Goal: Information Seeking & Learning: Check status

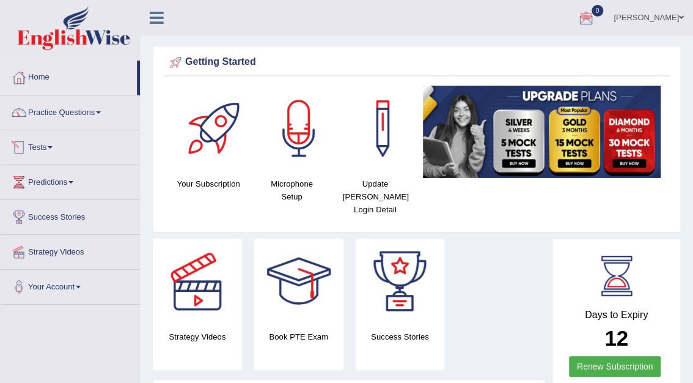
click at [45, 144] on link "Tests" at bounding box center [70, 145] width 139 height 31
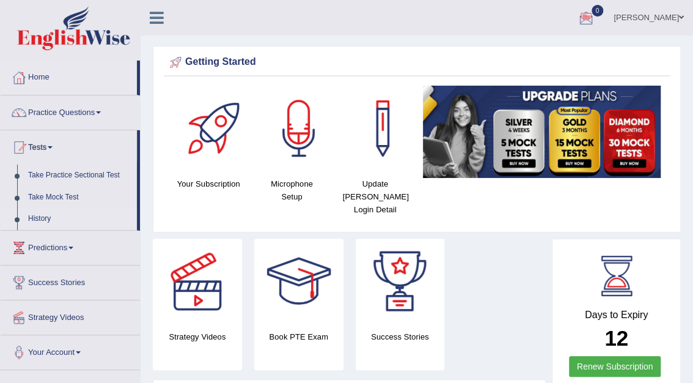
click at [43, 218] on link "History" at bounding box center [80, 219] width 114 height 22
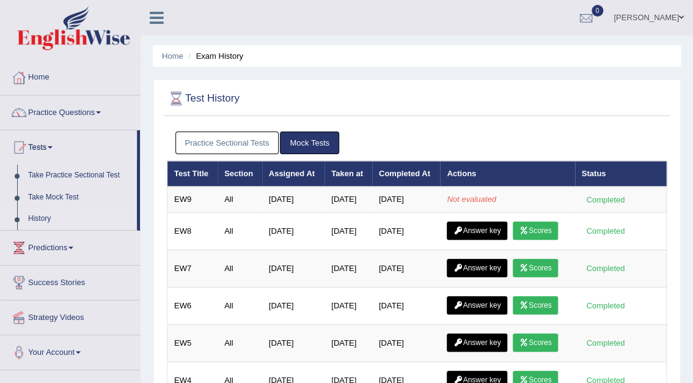
click at [244, 139] on link "Practice Sectional Tests" at bounding box center [227, 142] width 104 height 23
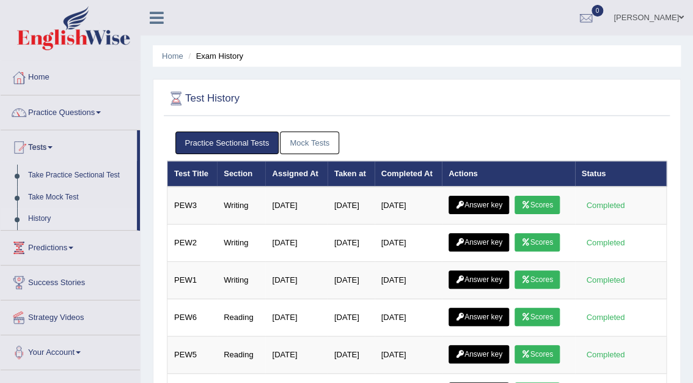
click at [315, 138] on link "Mock Tests" at bounding box center [309, 142] width 59 height 23
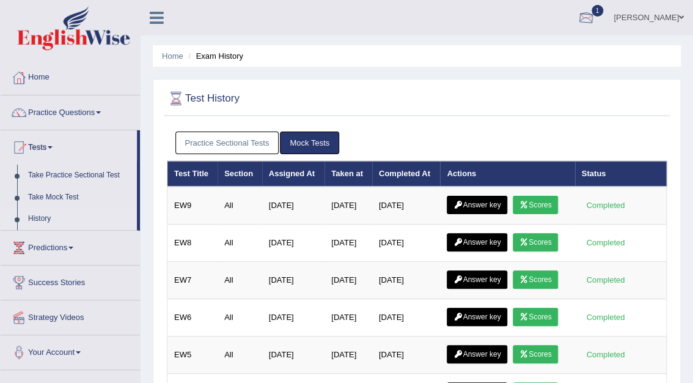
click at [595, 20] on div at bounding box center [586, 18] width 18 height 18
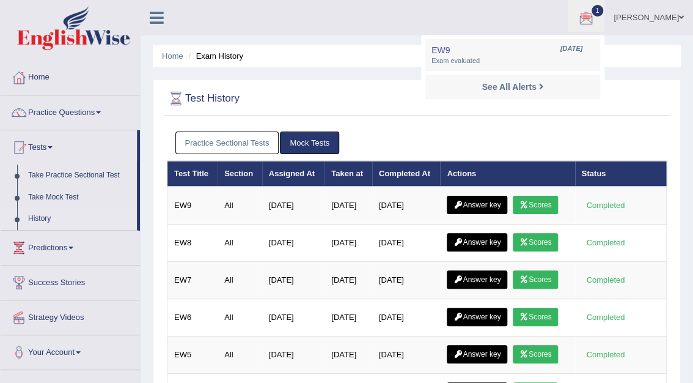
click at [641, 101] on div at bounding box center [417, 98] width 500 height 25
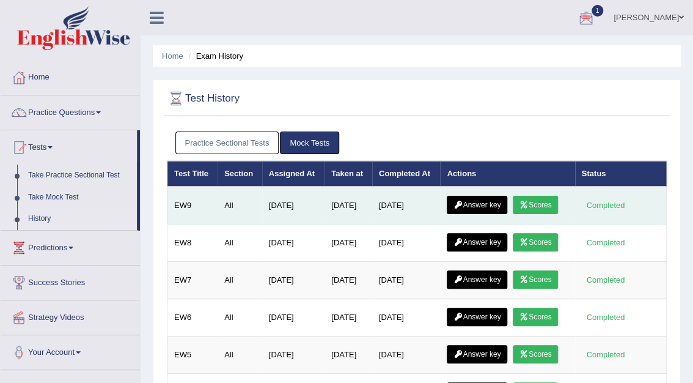
click at [539, 200] on link "Scores" at bounding box center [535, 205] width 45 height 18
click at [480, 200] on link "Answer key" at bounding box center [477, 205] width 61 height 18
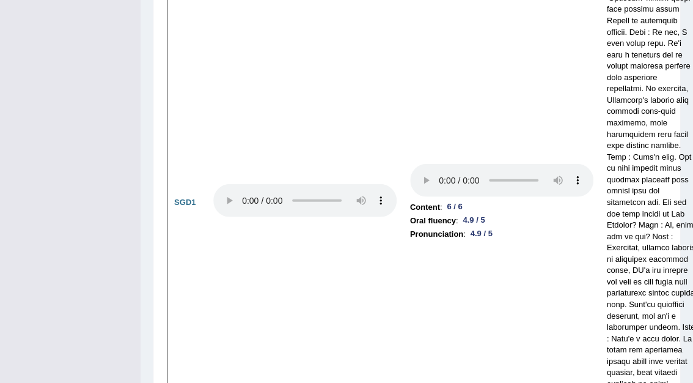
scroll to position [4655, 0]
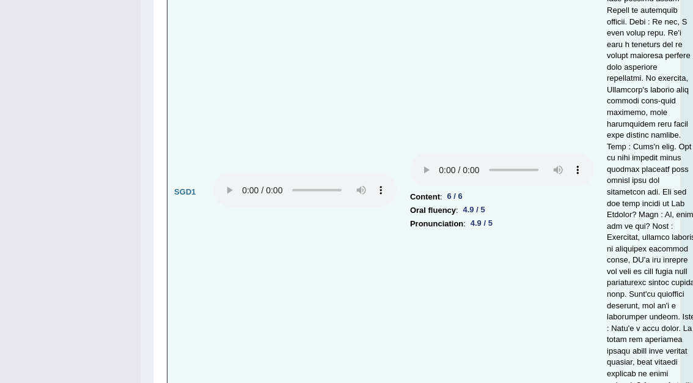
drag, startPoint x: 699, startPoint y: 240, endPoint x: 590, endPoint y: 298, distance: 123.1
click at [590, 298] on td "Content : 6 / 6 Oral fluency : 4.9 / 5 Pronunciation : 4.9 / 5" at bounding box center [501, 192] width 197 height 979
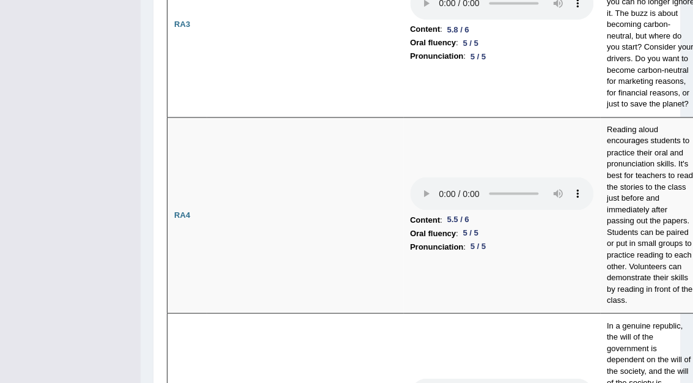
scroll to position [49, 0]
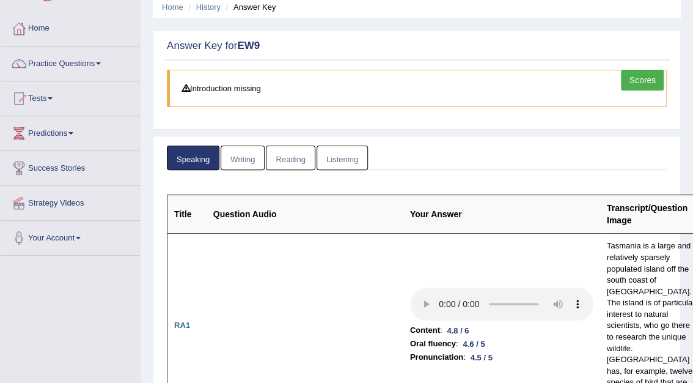
click at [244, 160] on link "Writing" at bounding box center [243, 157] width 44 height 25
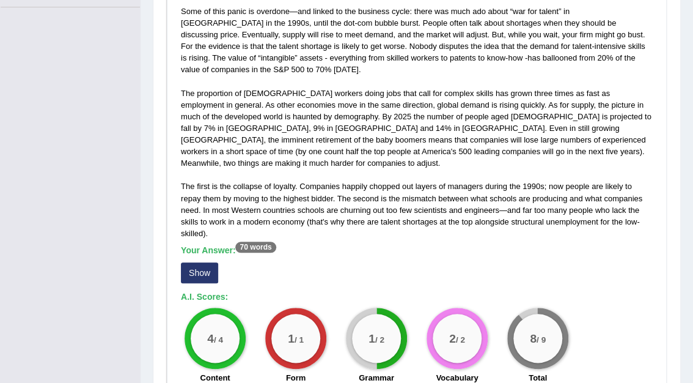
scroll to position [351, 0]
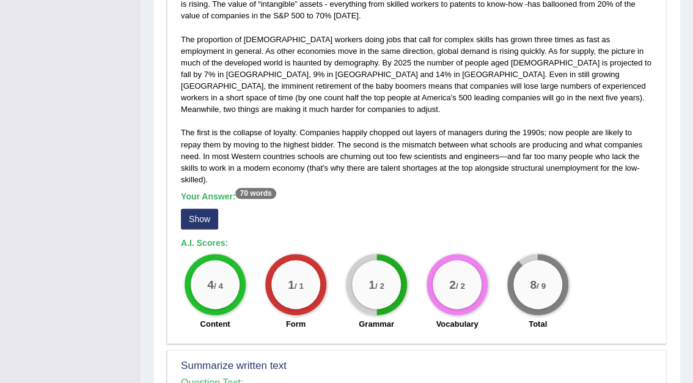
click at [199, 208] on button "Show" at bounding box center [199, 218] width 37 height 21
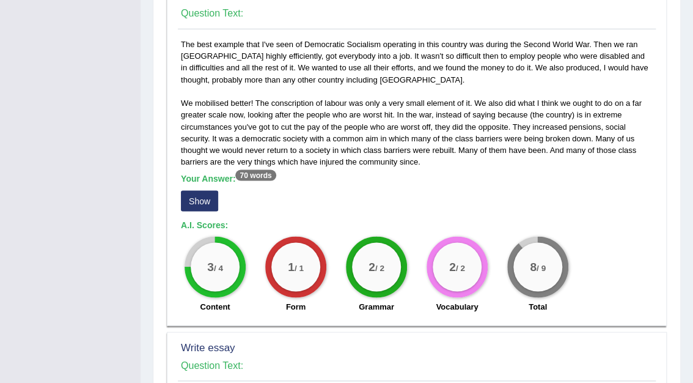
scroll to position [747, 0]
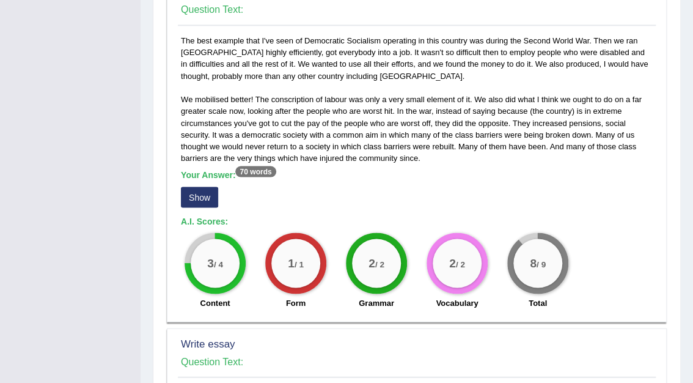
click at [196, 186] on button "Show" at bounding box center [199, 196] width 37 height 21
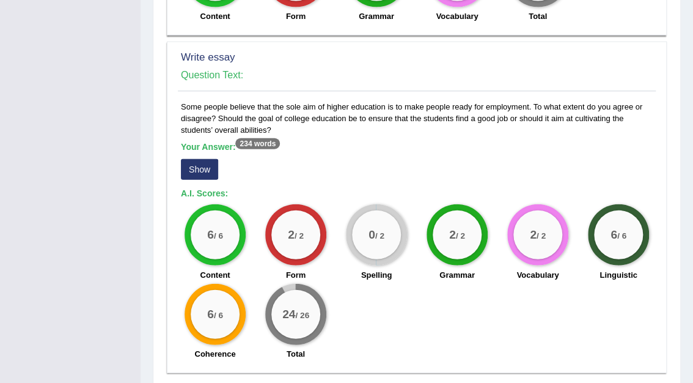
scroll to position [1042, 0]
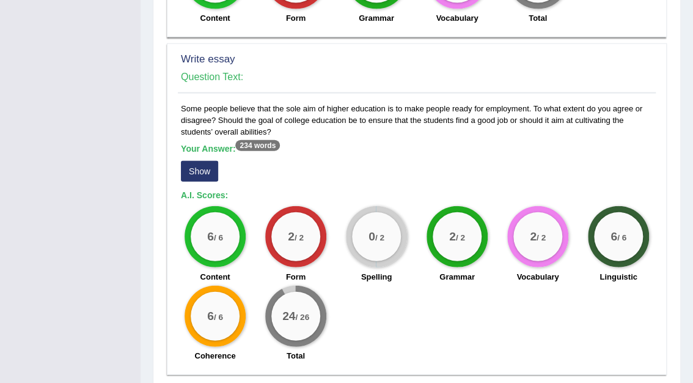
click at [201, 161] on button "Show" at bounding box center [199, 171] width 37 height 21
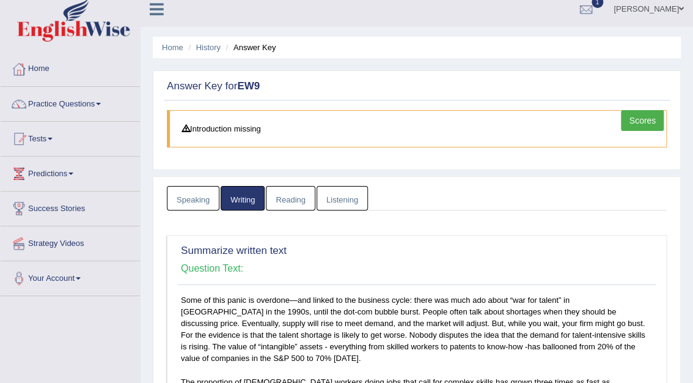
scroll to position [0, 0]
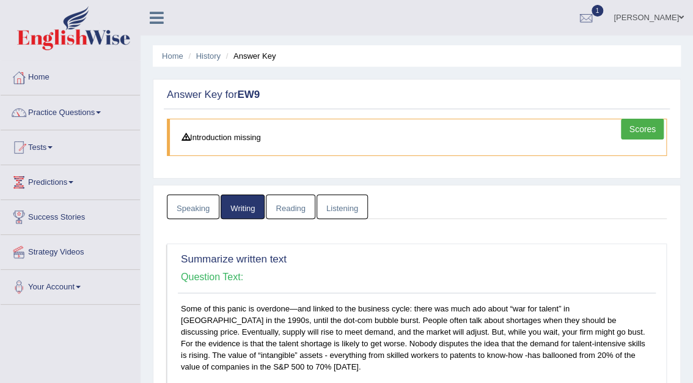
click at [291, 208] on link "Reading" at bounding box center [290, 206] width 49 height 25
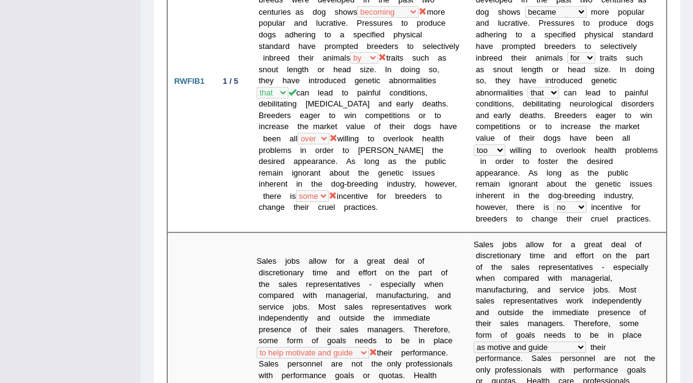
scroll to position [5, 0]
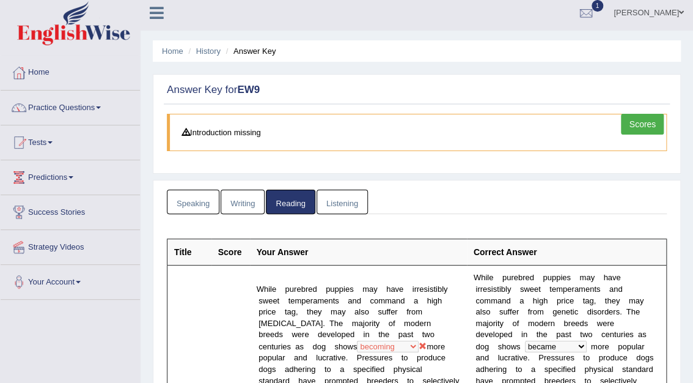
click at [335, 198] on link "Listening" at bounding box center [342, 201] width 51 height 25
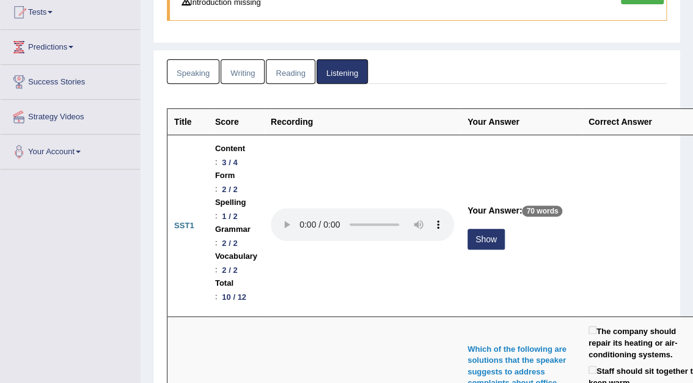
scroll to position [190, 0]
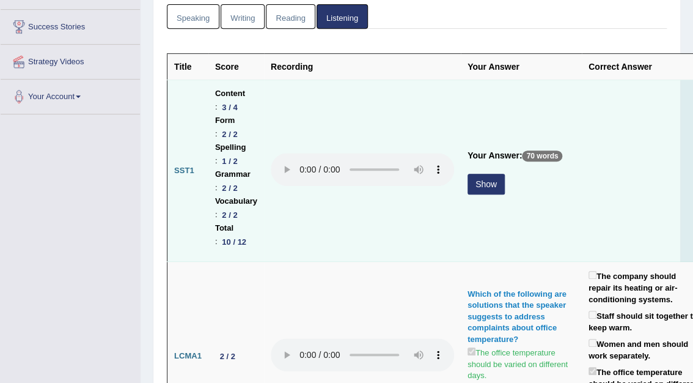
click at [482, 174] on button "Show" at bounding box center [486, 184] width 37 height 21
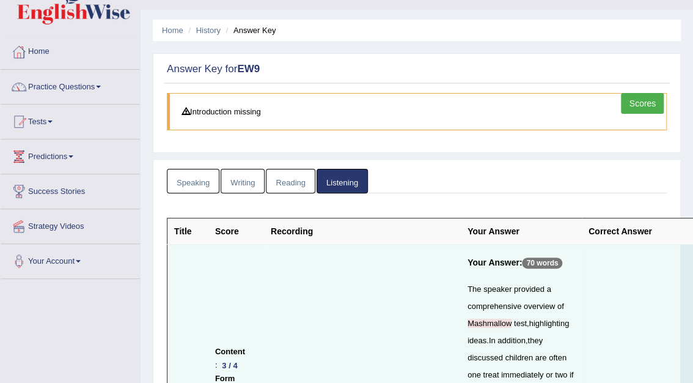
scroll to position [0, 0]
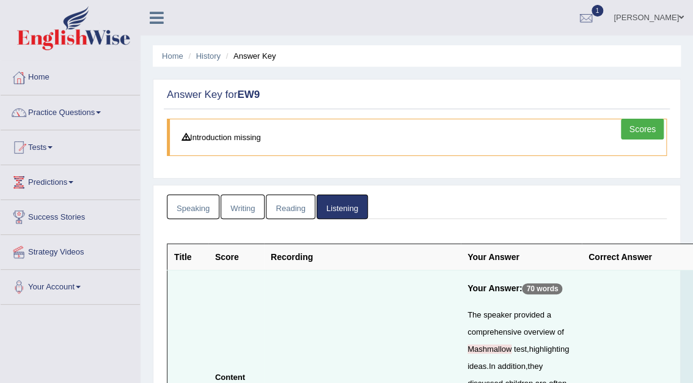
click at [645, 130] on link "Scores" at bounding box center [642, 129] width 43 height 21
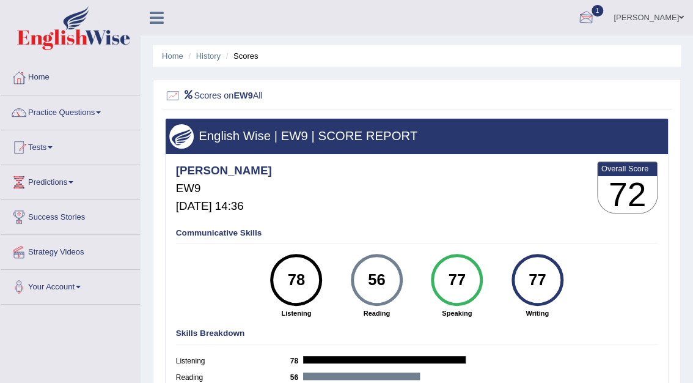
click at [595, 20] on div at bounding box center [586, 18] width 18 height 18
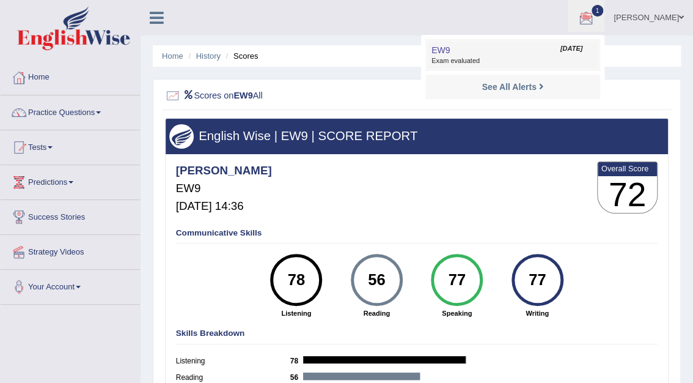
click at [577, 54] on link "EW9 Sep 30, 2025 Exam evaluated" at bounding box center [512, 55] width 169 height 26
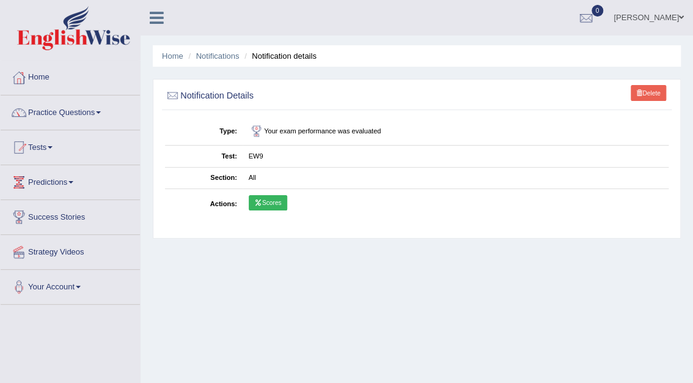
click at [270, 202] on link "Scores" at bounding box center [268, 203] width 39 height 16
click at [46, 143] on link "Tests" at bounding box center [70, 145] width 139 height 31
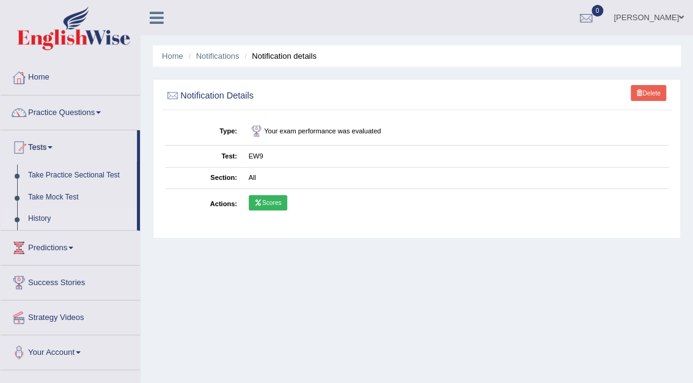
click at [44, 216] on link "History" at bounding box center [80, 219] width 114 height 22
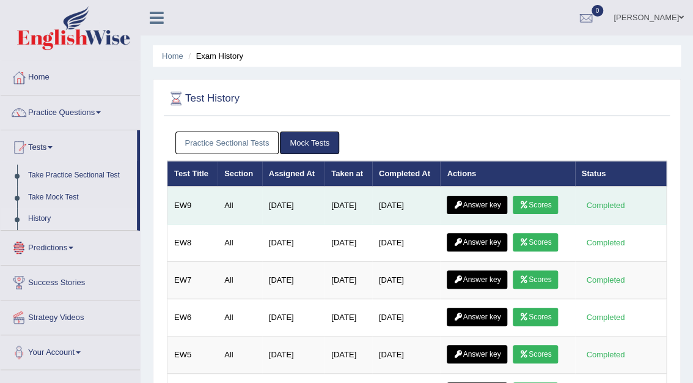
click at [465, 201] on link "Answer key" at bounding box center [477, 205] width 61 height 18
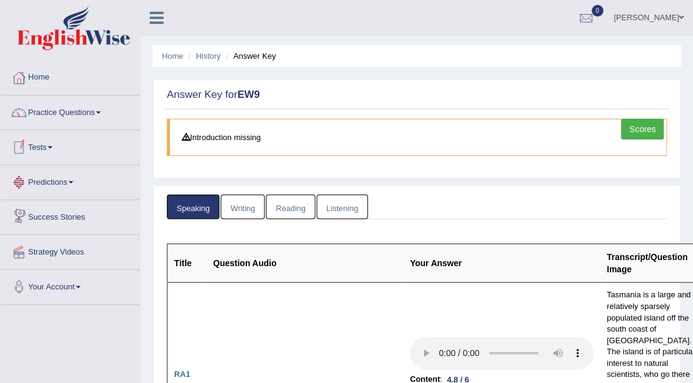
click at [35, 147] on link "Tests" at bounding box center [70, 145] width 139 height 31
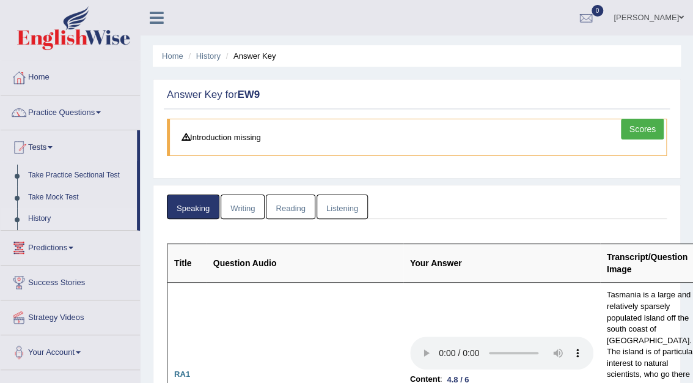
click at [35, 219] on link "History" at bounding box center [80, 219] width 114 height 22
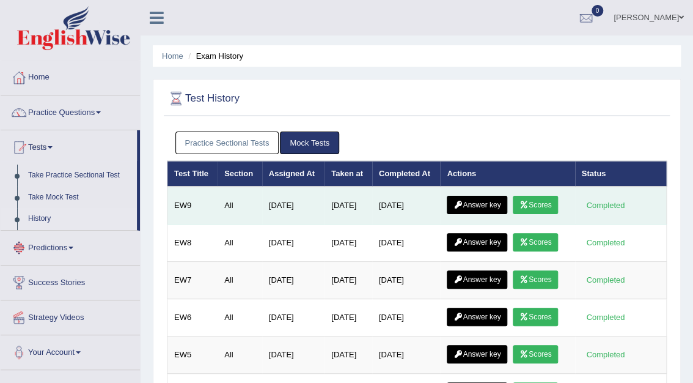
click at [538, 208] on link "Scores" at bounding box center [535, 205] width 45 height 18
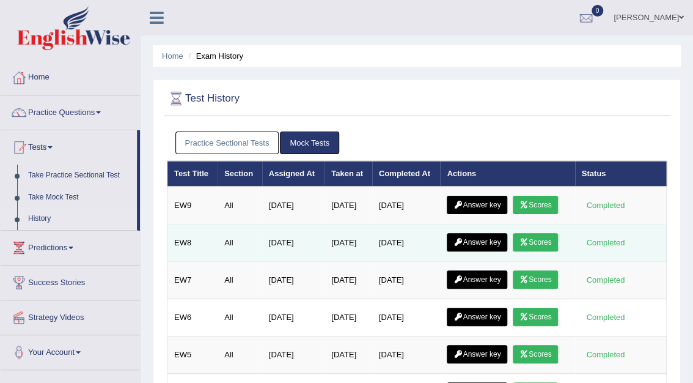
click at [542, 240] on link "Scores" at bounding box center [535, 242] width 45 height 18
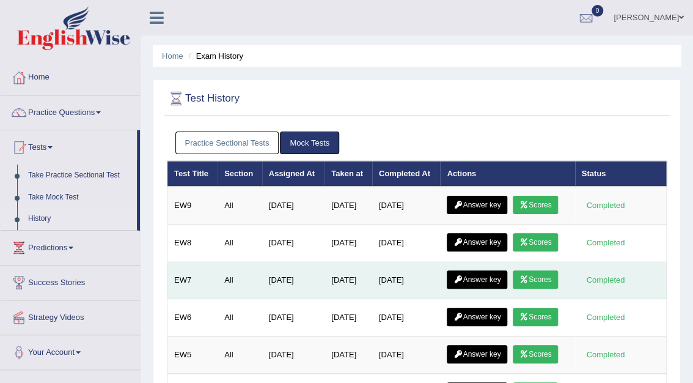
click at [539, 281] on link "Scores" at bounding box center [535, 279] width 45 height 18
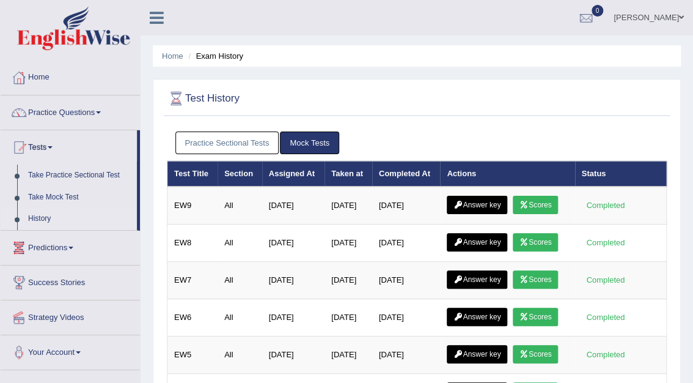
click at [38, 216] on link "History" at bounding box center [80, 219] width 114 height 22
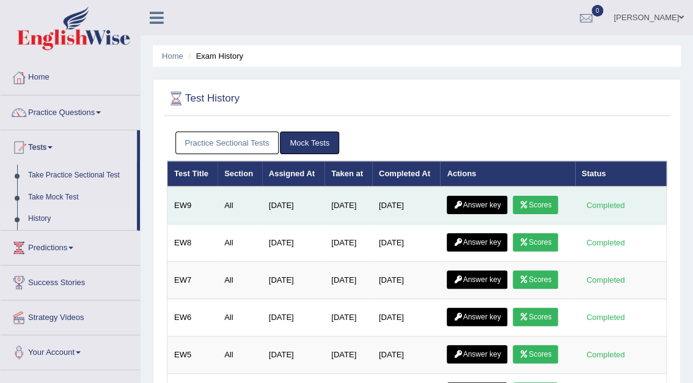
click at [480, 205] on link "Answer key" at bounding box center [477, 205] width 61 height 18
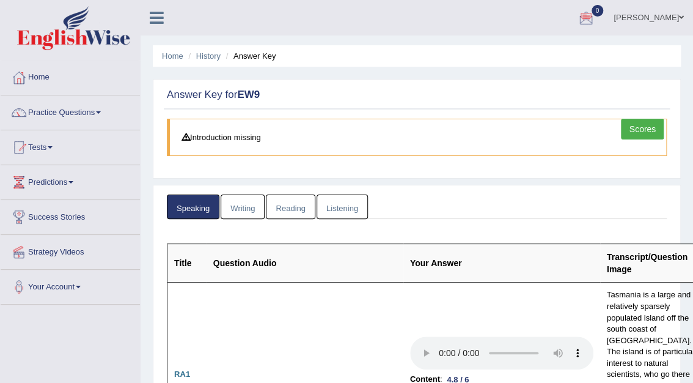
click at [249, 197] on link "Writing" at bounding box center [243, 206] width 44 height 25
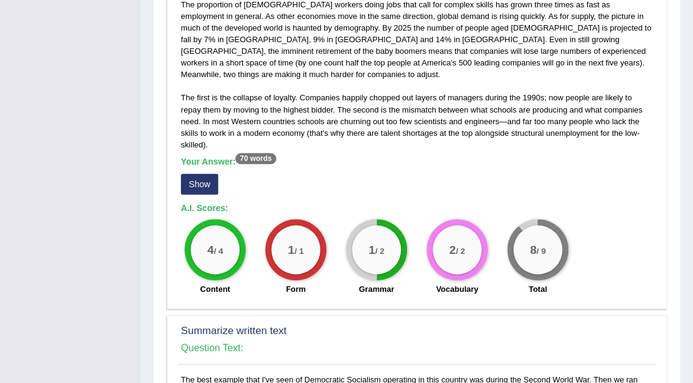
scroll to position [378, 0]
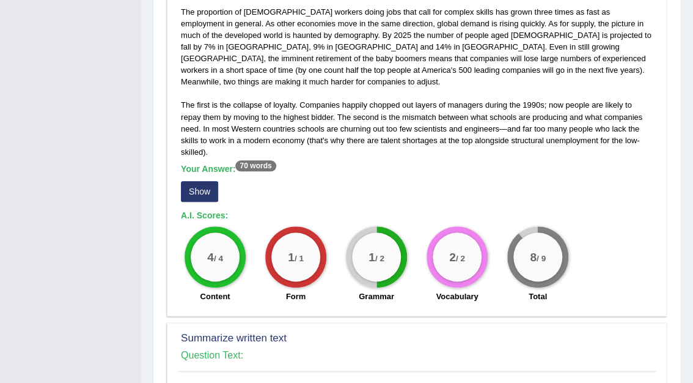
click at [204, 181] on button "Show" at bounding box center [199, 191] width 37 height 21
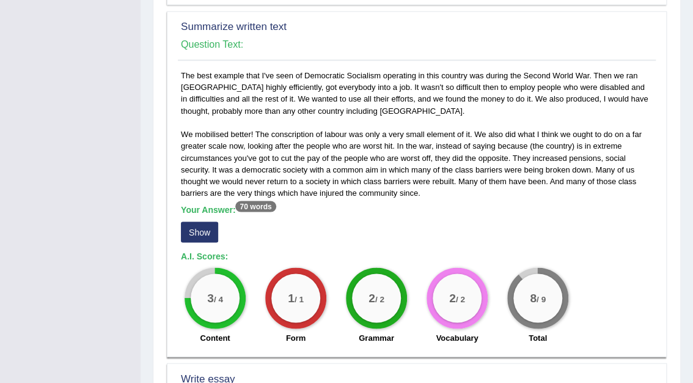
scroll to position [714, 0]
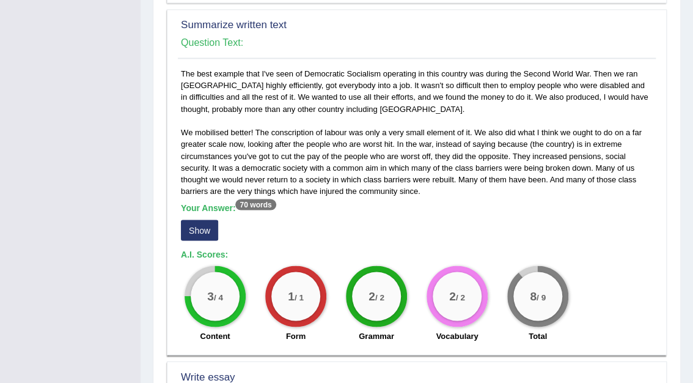
click at [192, 219] on button "Show" at bounding box center [199, 229] width 37 height 21
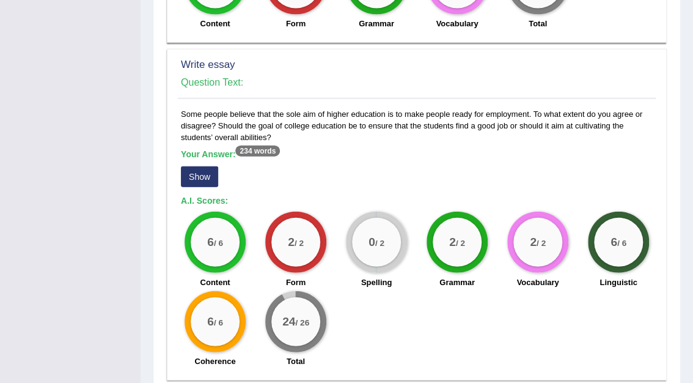
scroll to position [1034, 0]
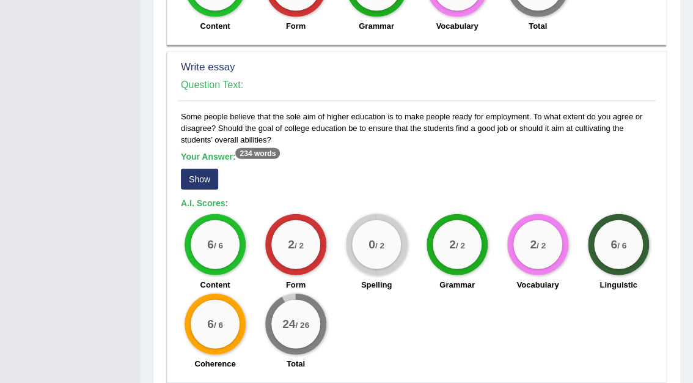
click at [203, 169] on button "Show" at bounding box center [199, 179] width 37 height 21
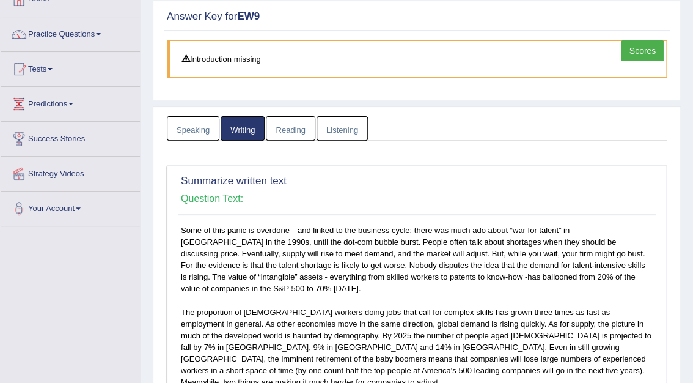
scroll to position [0, 0]
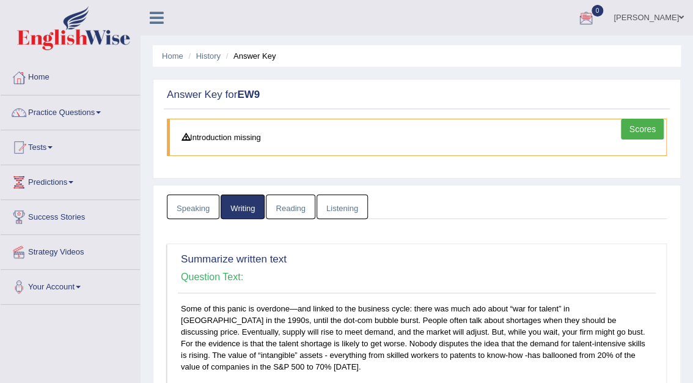
click at [287, 208] on link "Reading" at bounding box center [290, 206] width 49 height 25
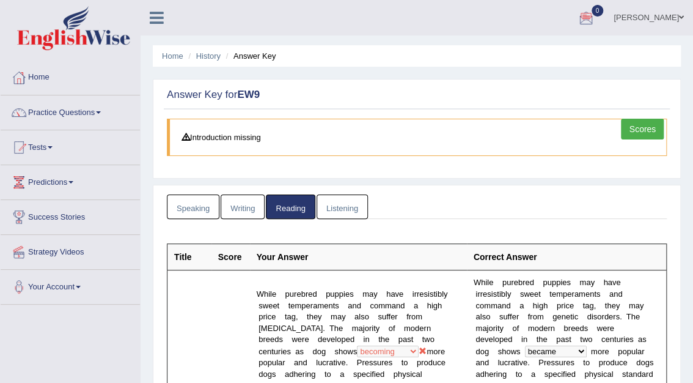
click at [334, 202] on link "Listening" at bounding box center [342, 206] width 51 height 25
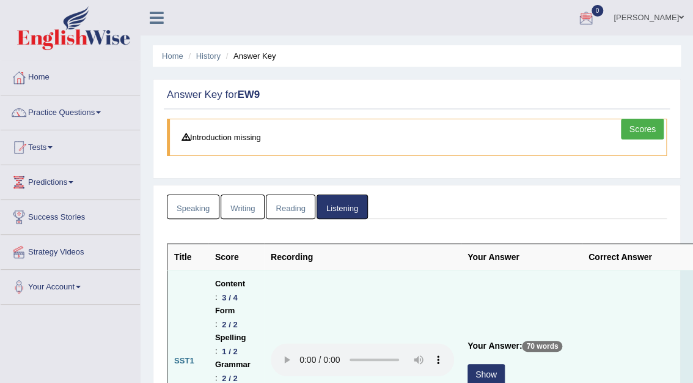
click at [479, 369] on button "Show" at bounding box center [486, 374] width 37 height 21
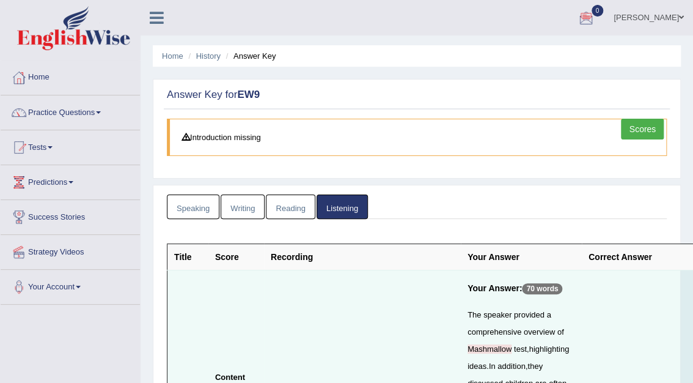
click at [648, 126] on link "Scores" at bounding box center [642, 129] width 43 height 21
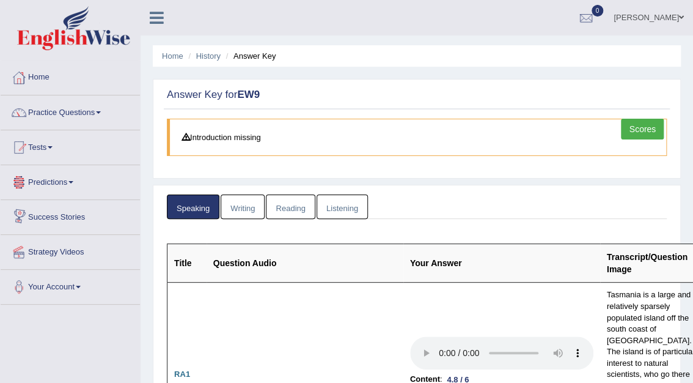
click at [50, 177] on link "Predictions" at bounding box center [70, 180] width 139 height 31
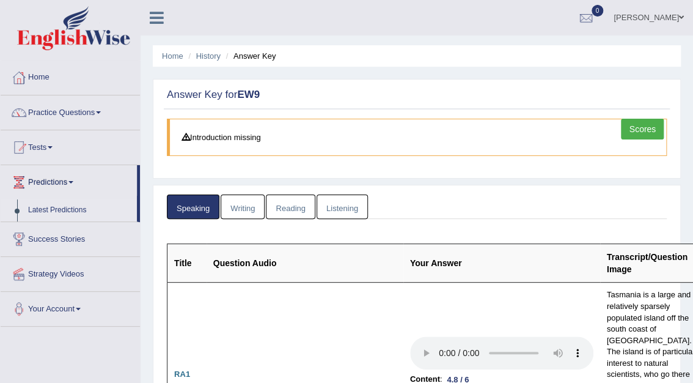
click at [45, 210] on link "Latest Predictions" at bounding box center [80, 210] width 114 height 22
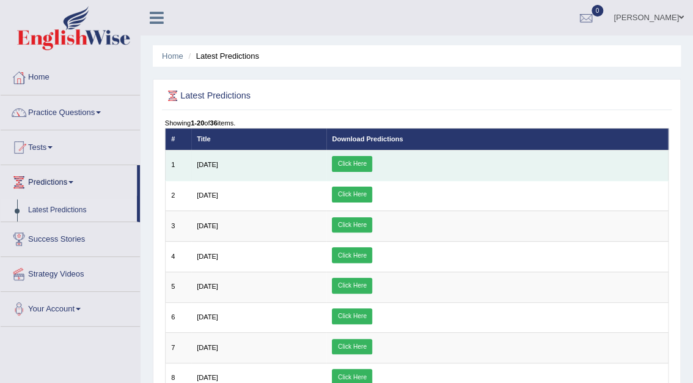
click at [372, 166] on link "Click Here" at bounding box center [352, 164] width 40 height 16
